Goal: Transaction & Acquisition: Book appointment/travel/reservation

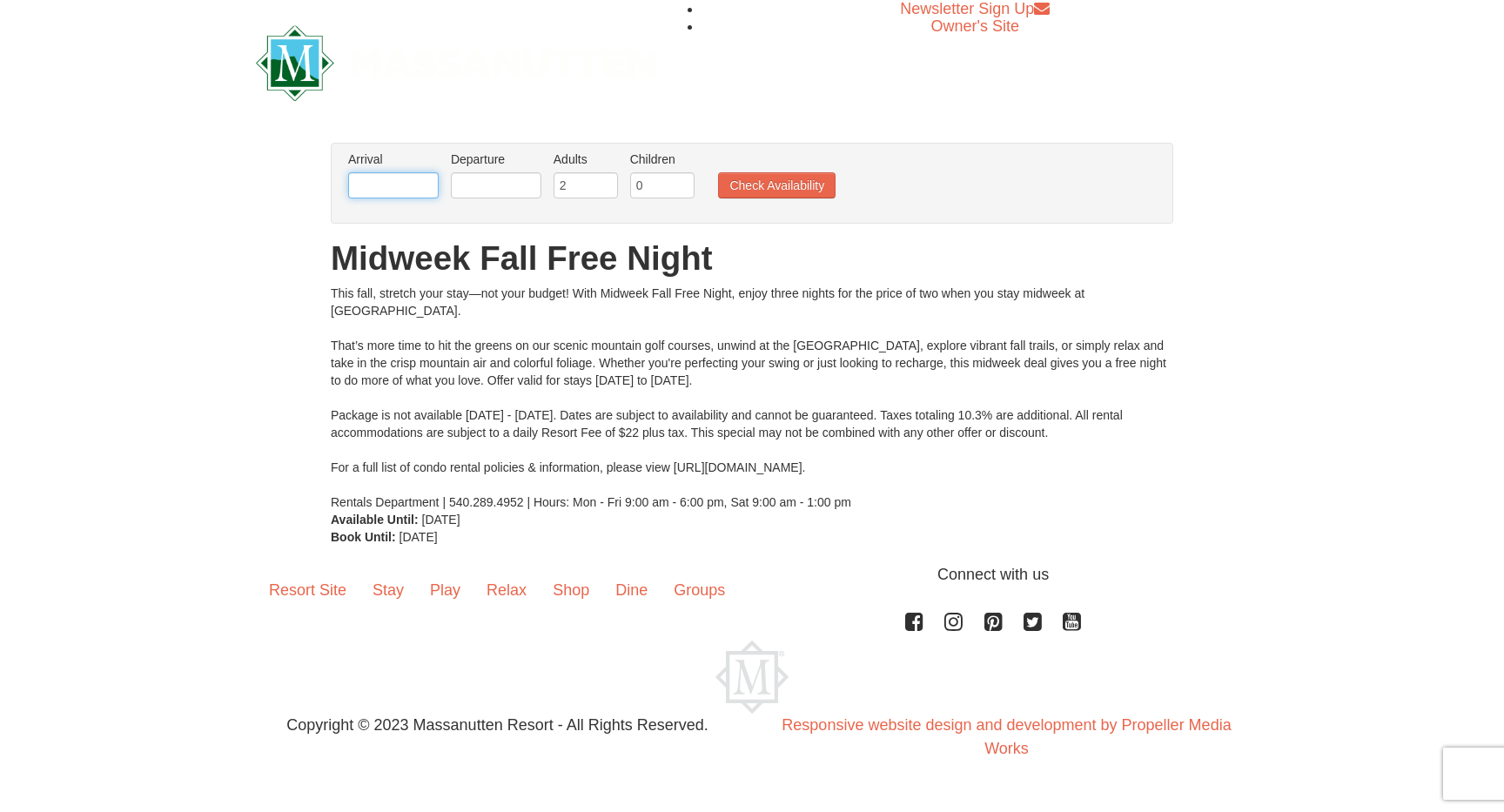
click at [374, 179] on input "text" at bounding box center [394, 185] width 91 height 26
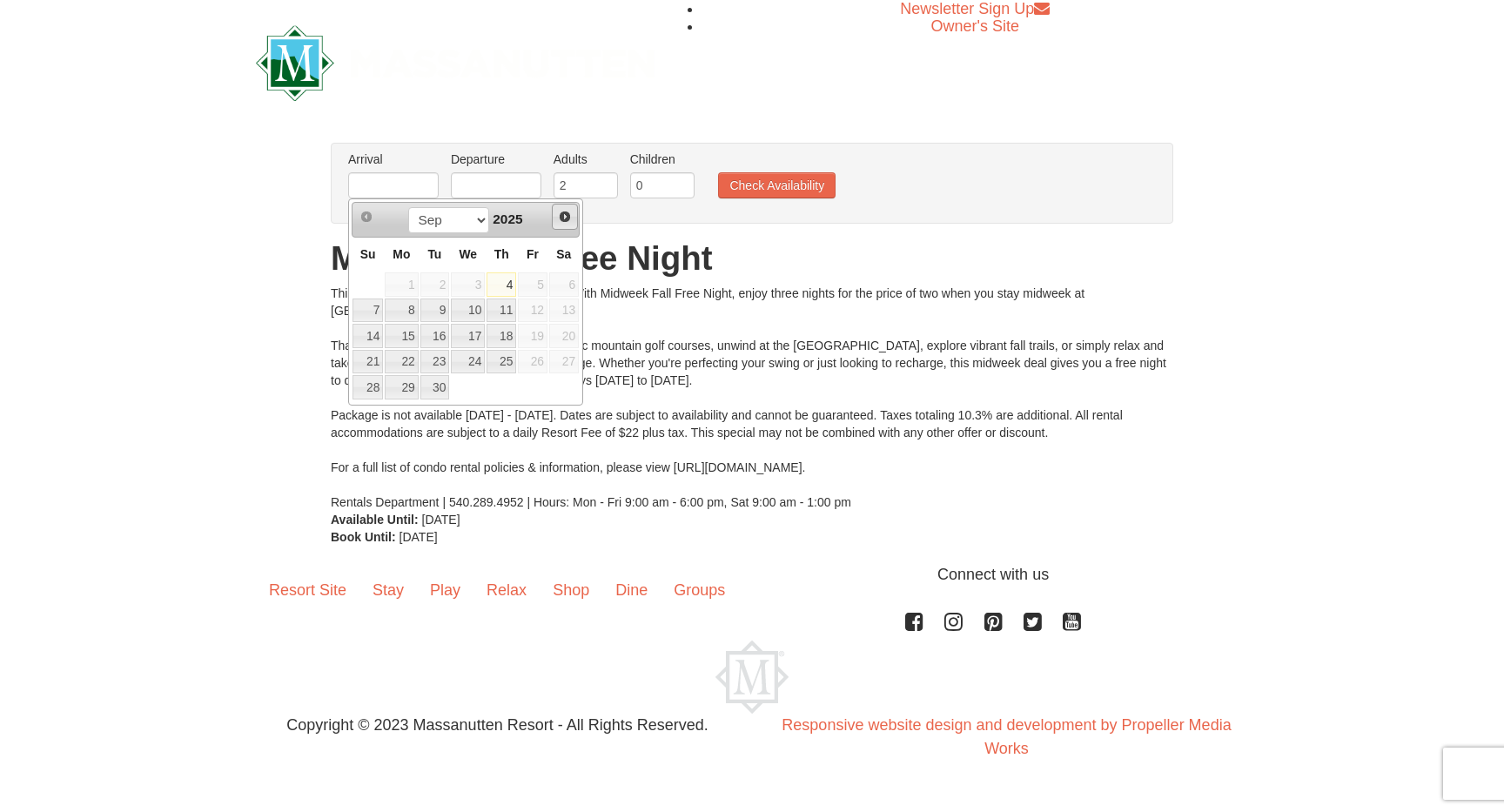
click at [560, 218] on span "Next" at bounding box center [565, 217] width 14 height 14
click at [564, 313] on span "11" at bounding box center [564, 310] width 29 height 24
click at [373, 341] on link "12" at bounding box center [368, 335] width 30 height 24
type input "[DATE]"
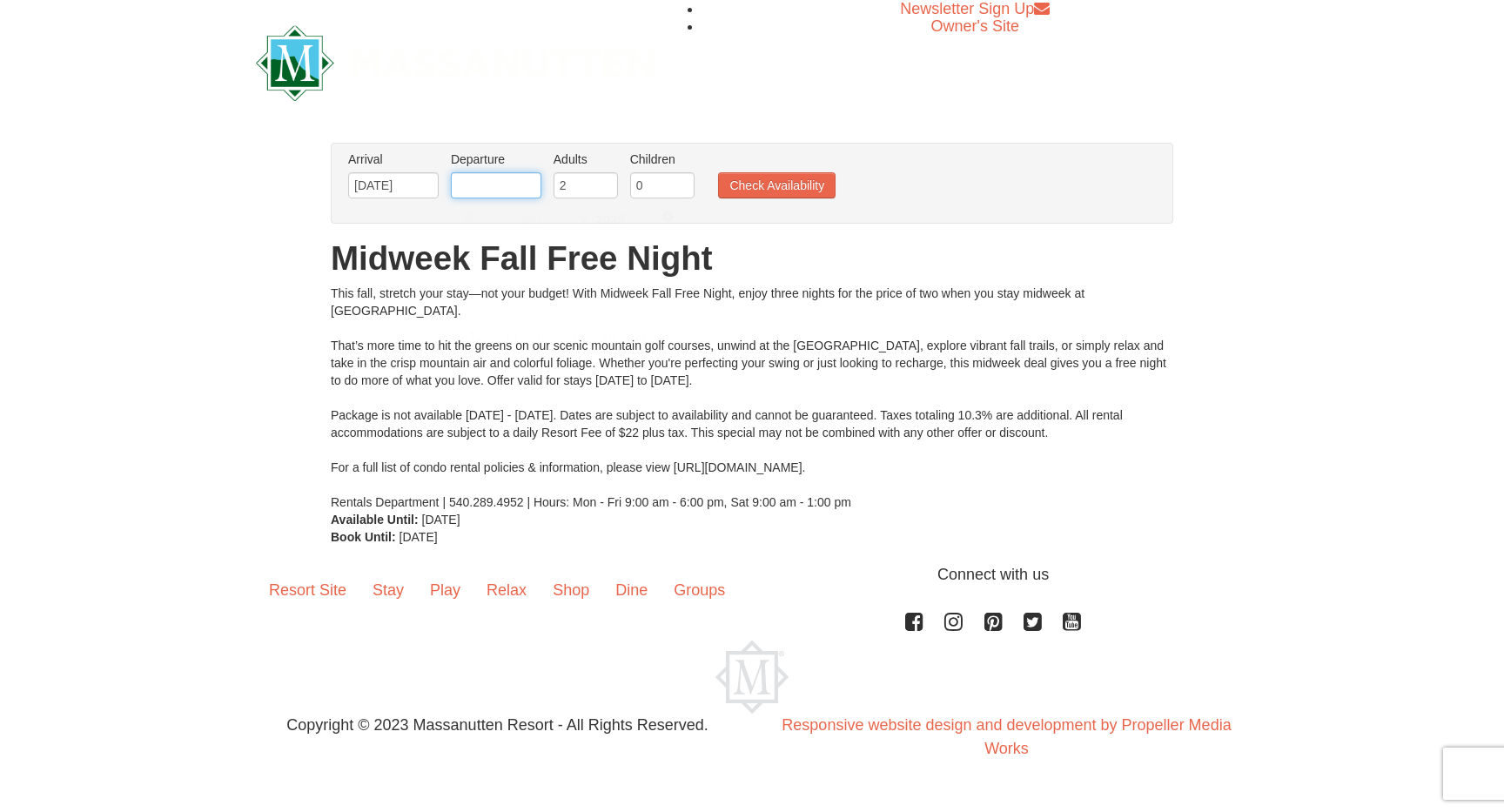
click at [473, 195] on input "text" at bounding box center [496, 185] width 91 height 26
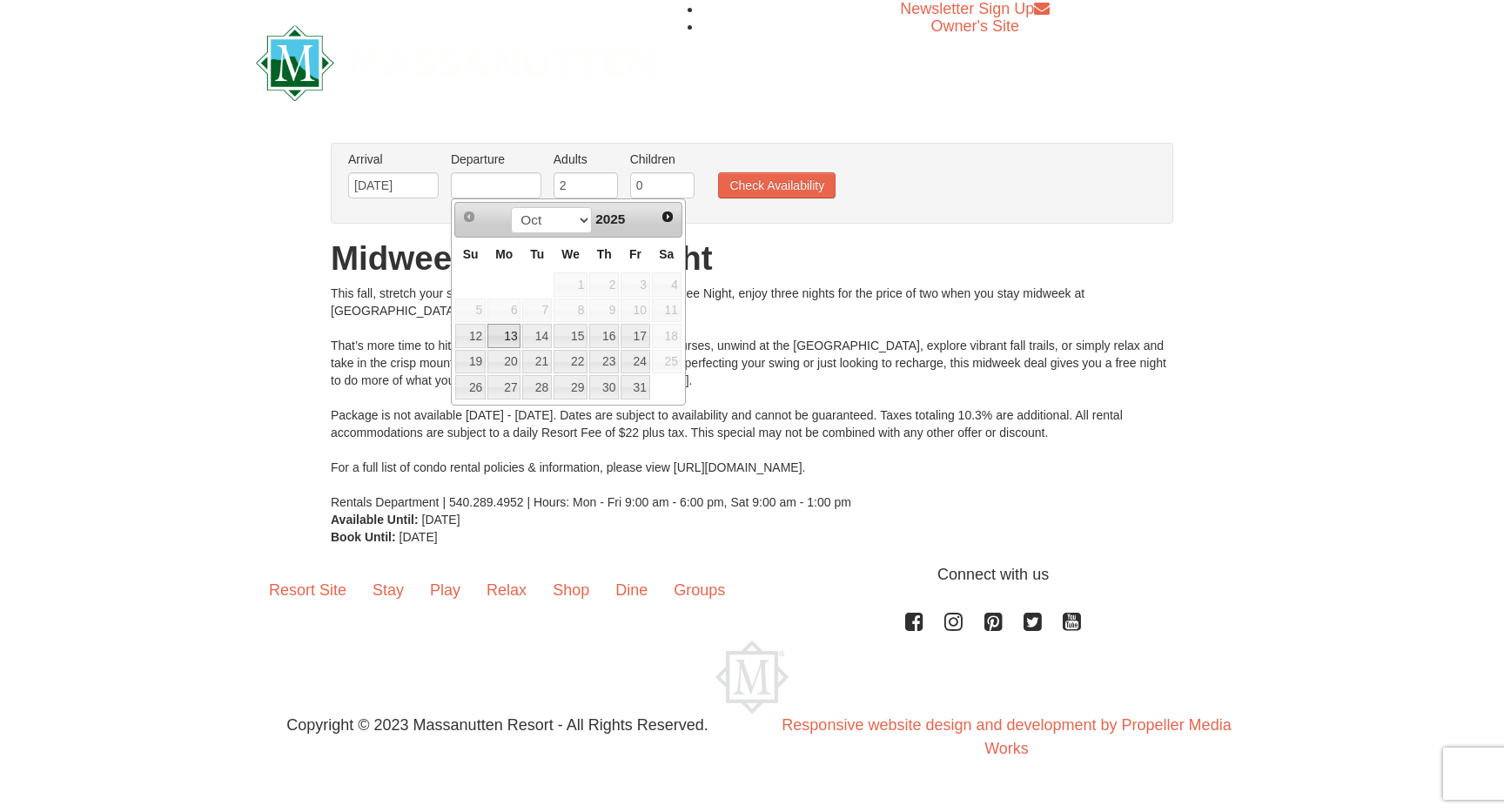
click at [503, 338] on link "13" at bounding box center [503, 335] width 33 height 24
type input "[DATE]"
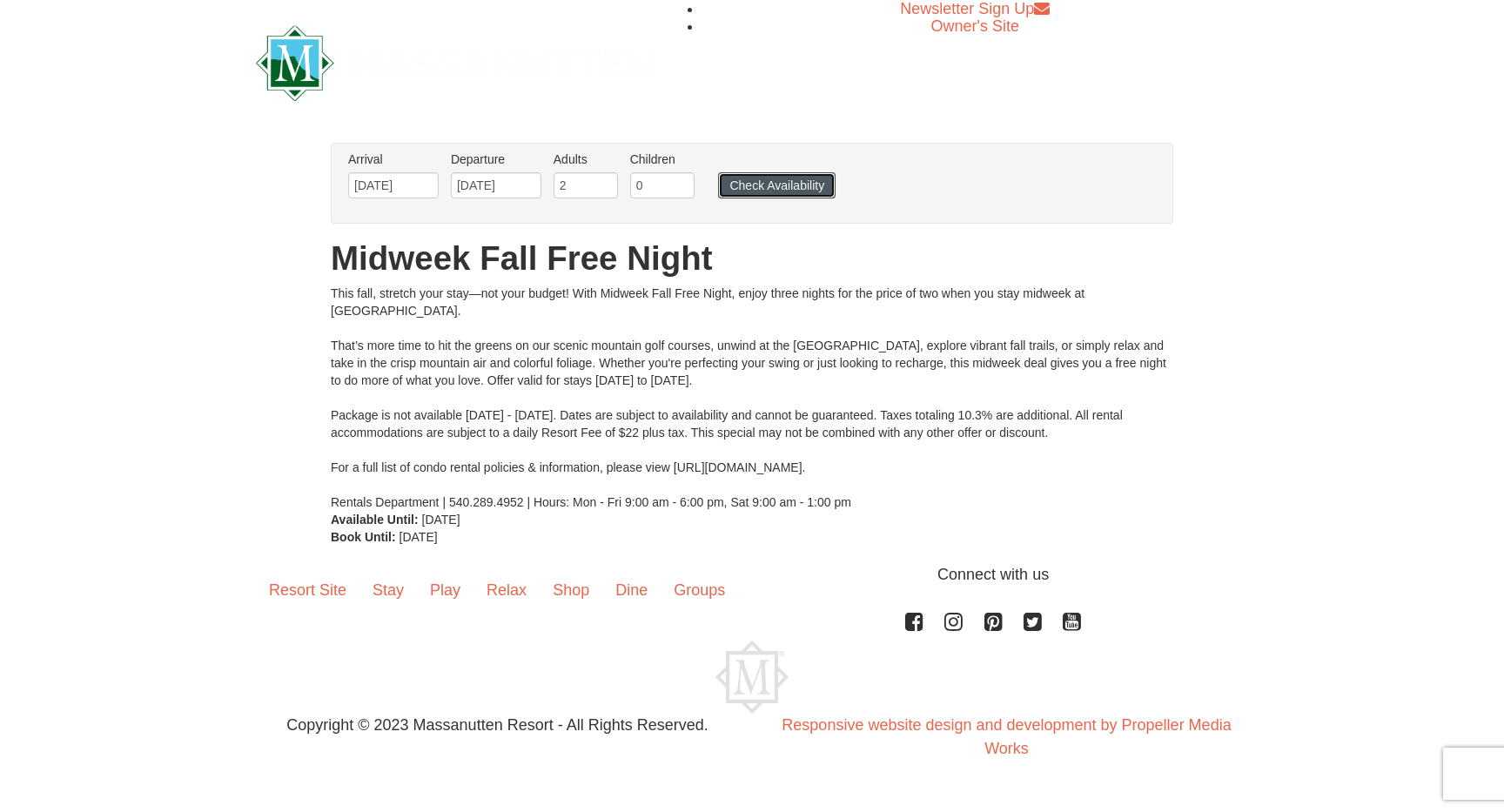
click at [754, 186] on button "Check Availability" at bounding box center [777, 185] width 117 height 26
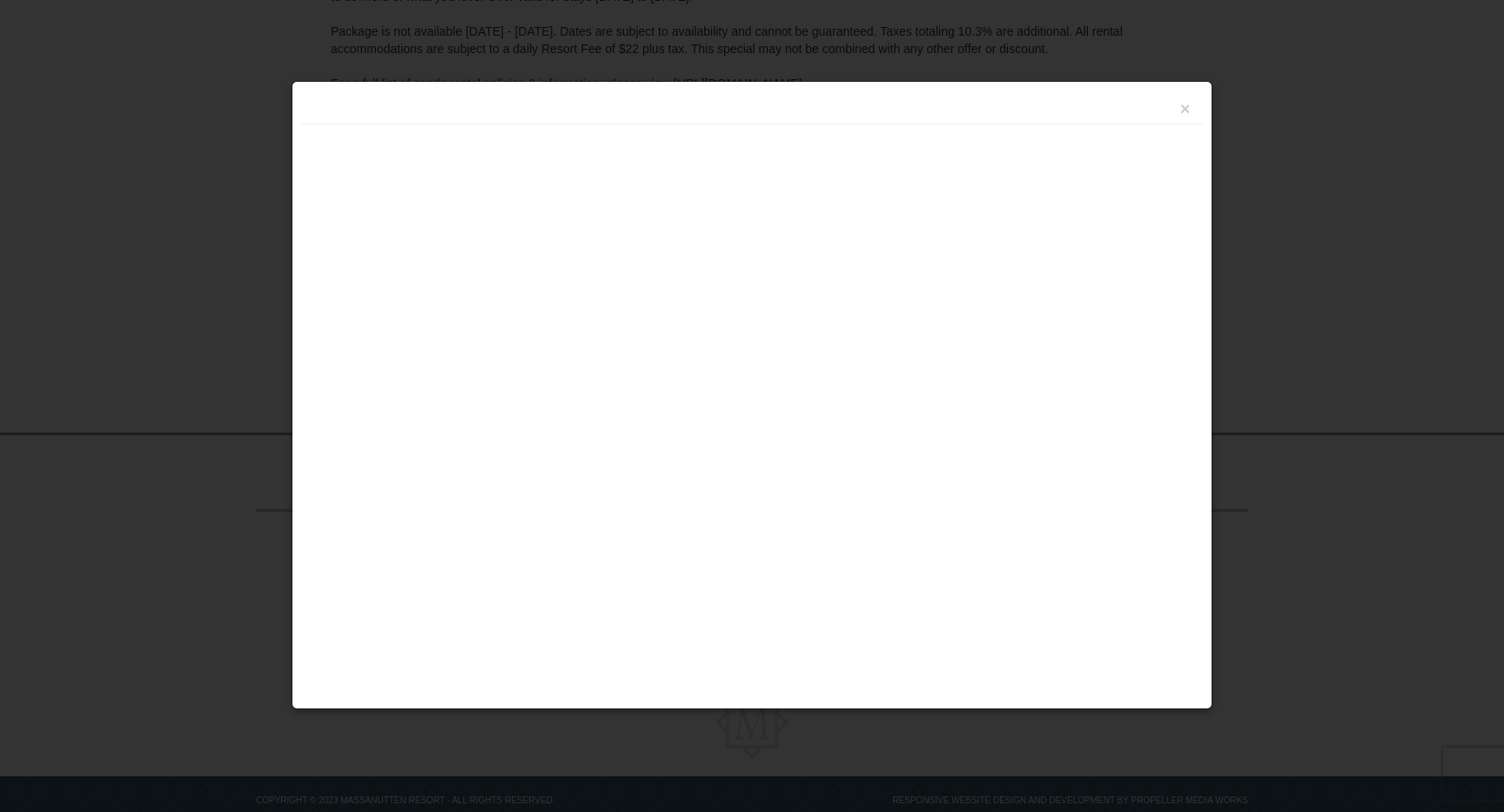
scroll to position [379, 0]
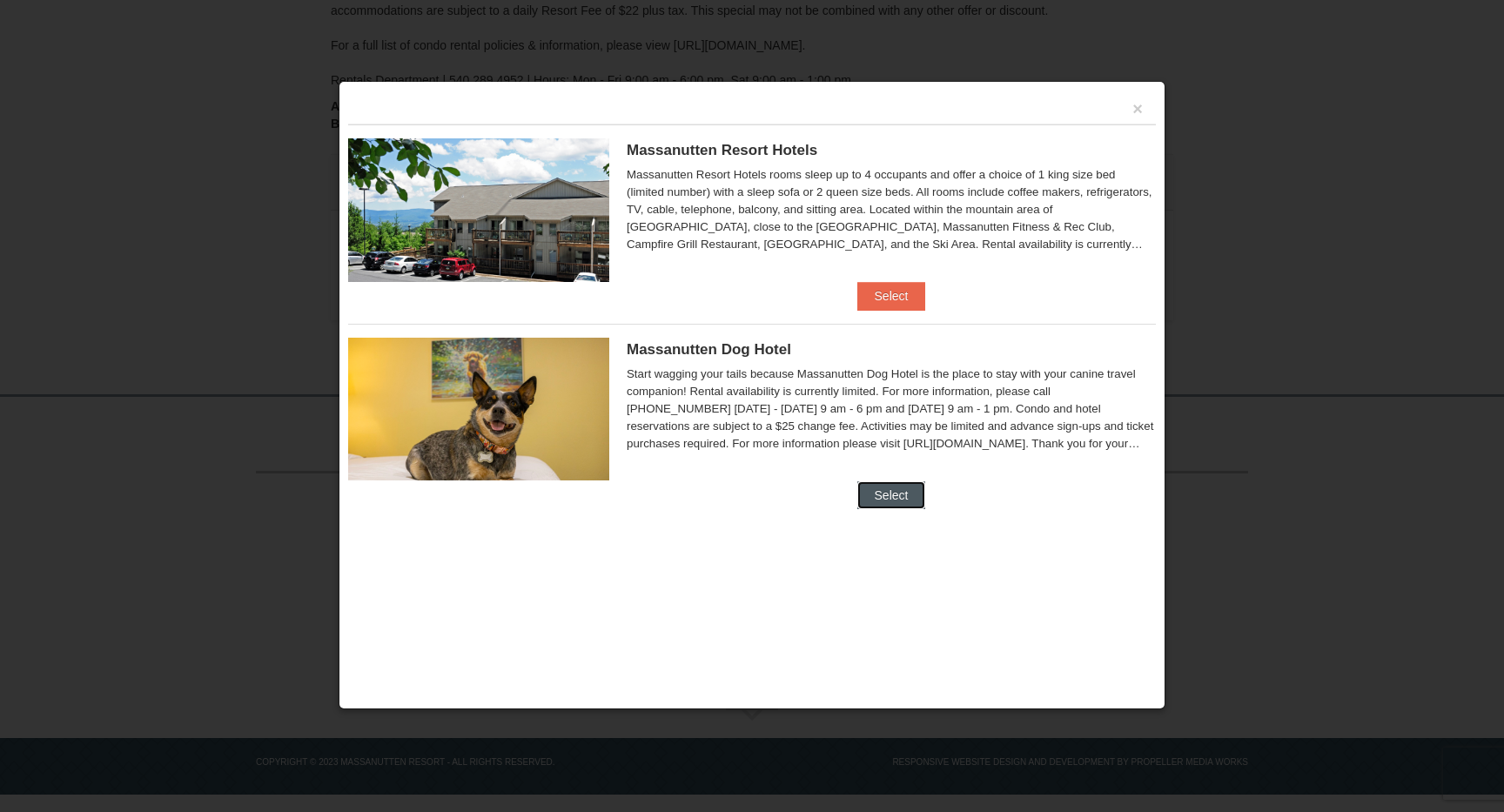
click at [874, 492] on button "Select" at bounding box center [892, 494] width 68 height 28
